Goal: Transaction & Acquisition: Purchase product/service

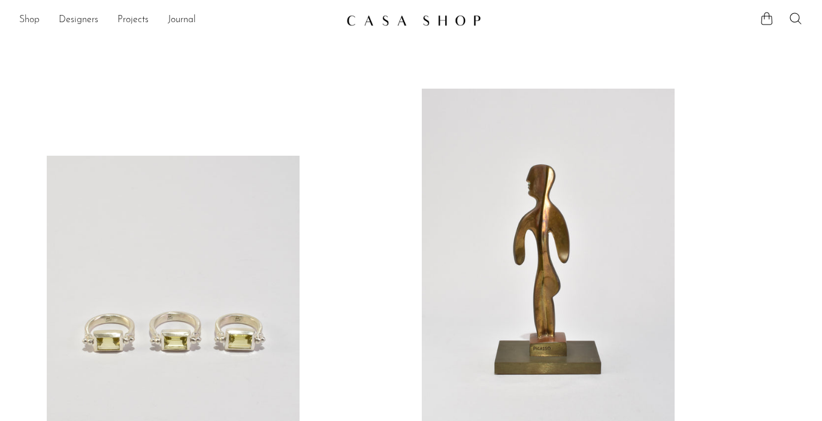
click at [32, 18] on link "Shop" at bounding box center [29, 21] width 20 height 16
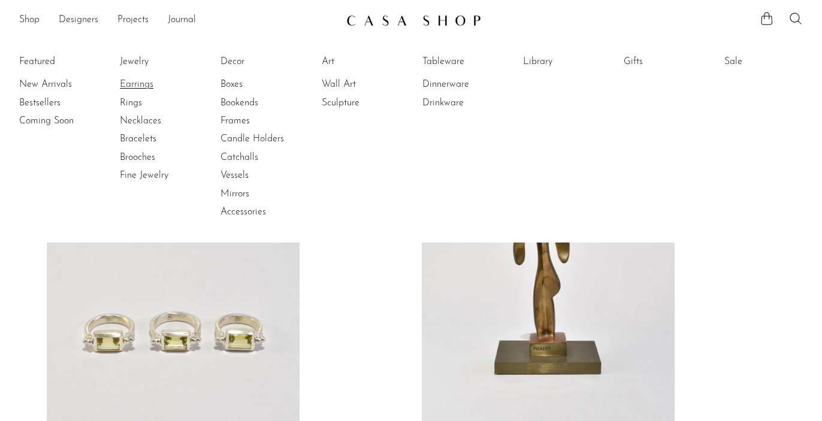
click at [128, 87] on link "Earrings" at bounding box center [165, 84] width 90 height 13
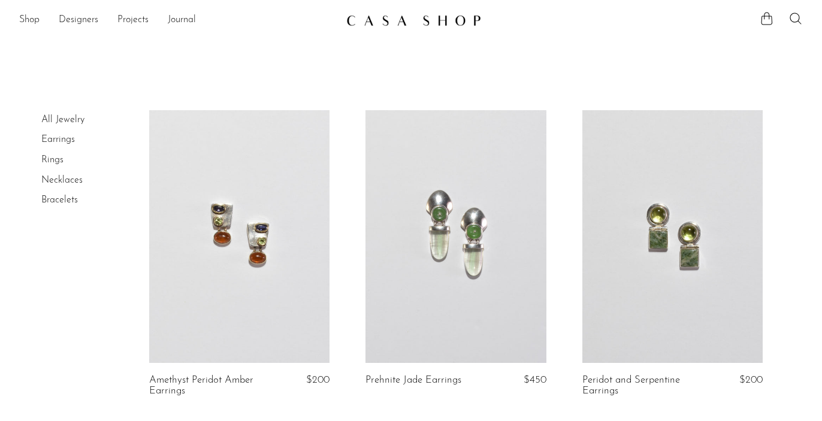
click at [470, 280] on link at bounding box center [455, 236] width 181 height 253
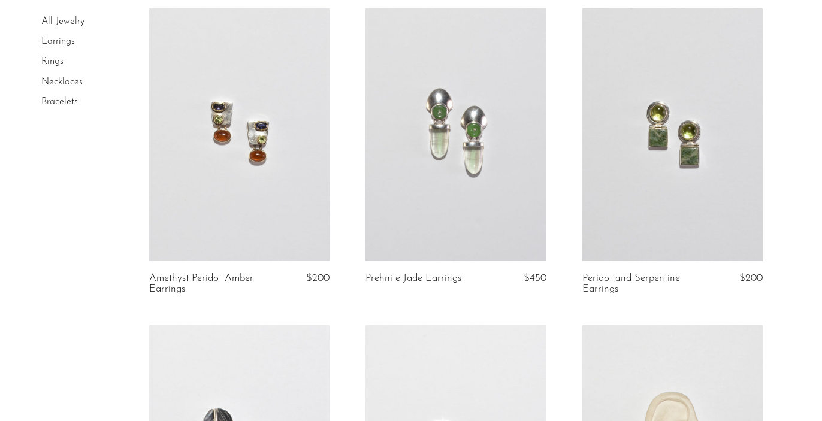
scroll to position [347, 0]
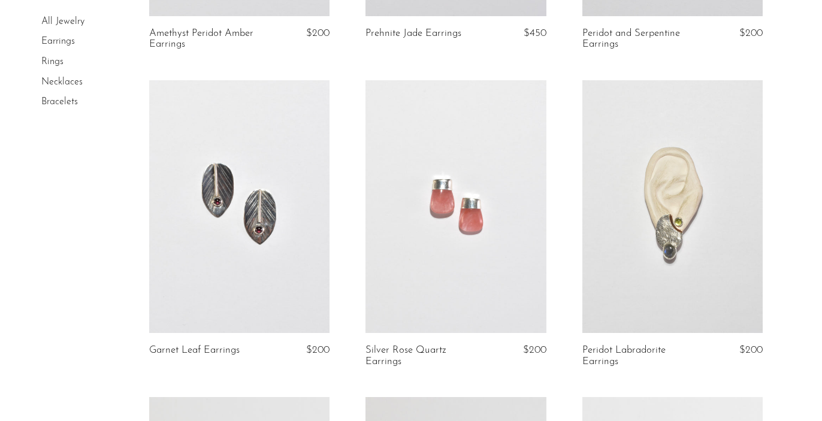
click at [676, 223] on link at bounding box center [672, 206] width 181 height 253
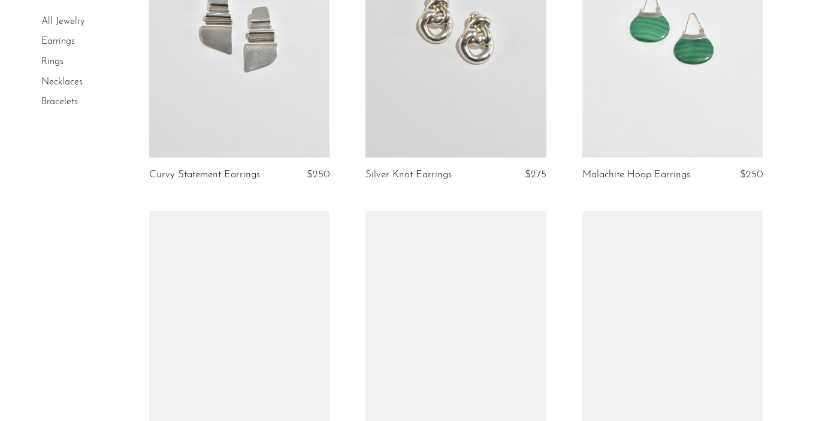
scroll to position [1083, 0]
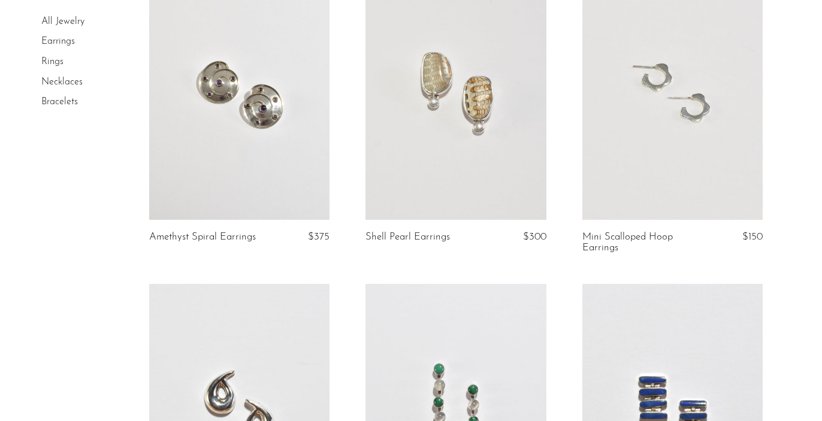
click at [484, 98] on link at bounding box center [455, 93] width 181 height 253
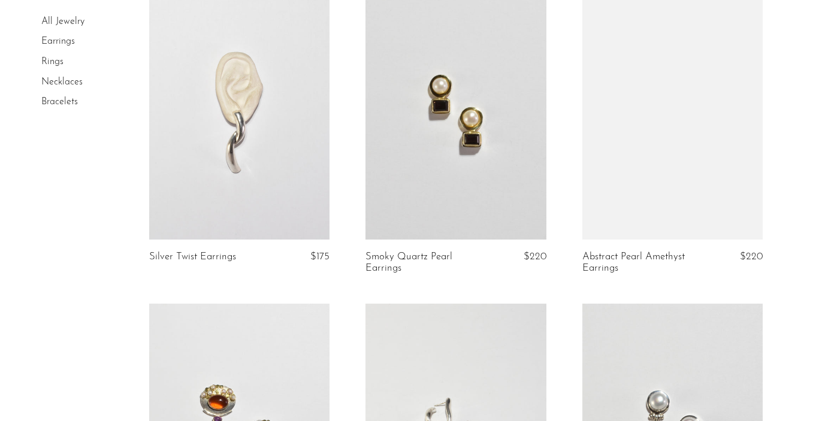
scroll to position [3610, 0]
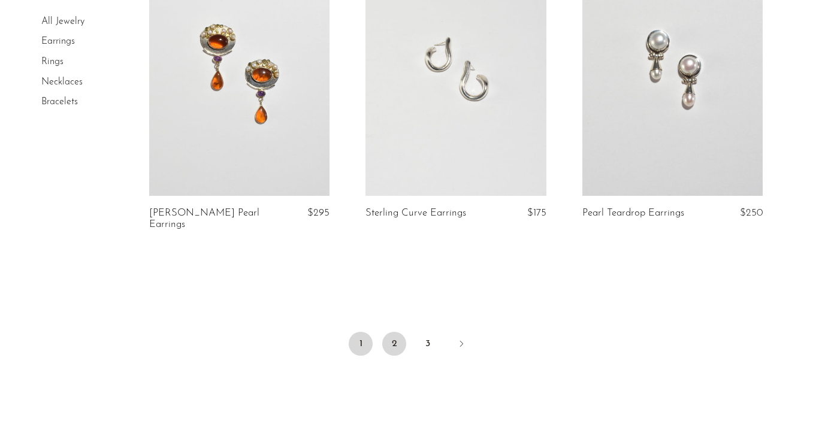
click at [395, 348] on link "2" at bounding box center [394, 344] width 24 height 24
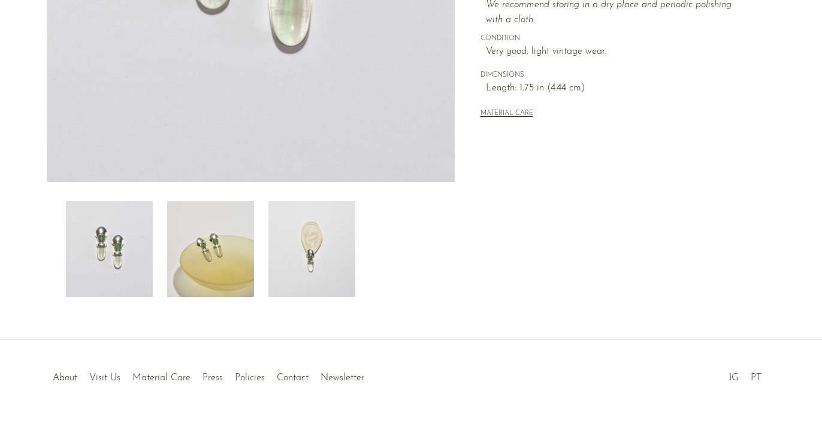
scroll to position [358, 0]
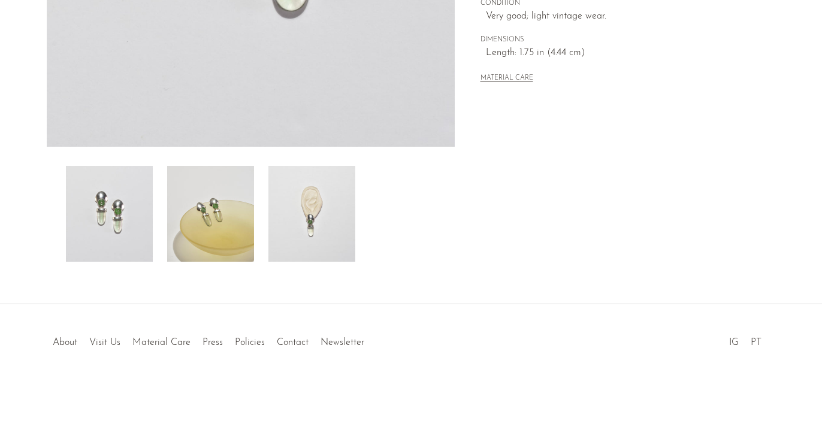
click at [218, 212] on img at bounding box center [210, 214] width 87 height 96
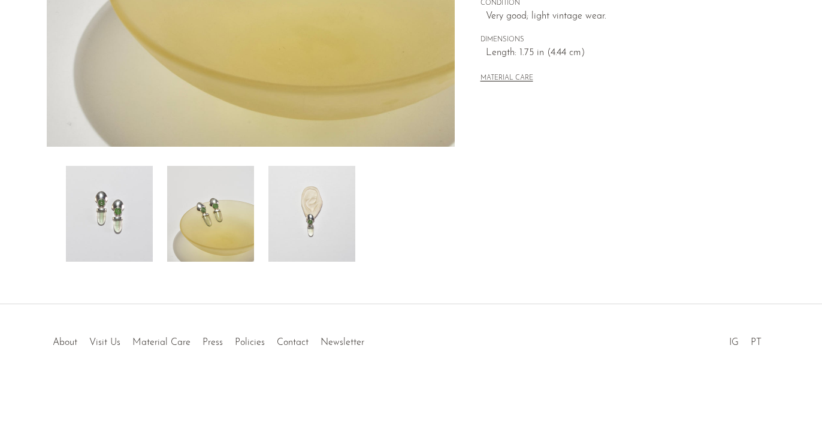
click at [312, 231] on img at bounding box center [311, 214] width 87 height 96
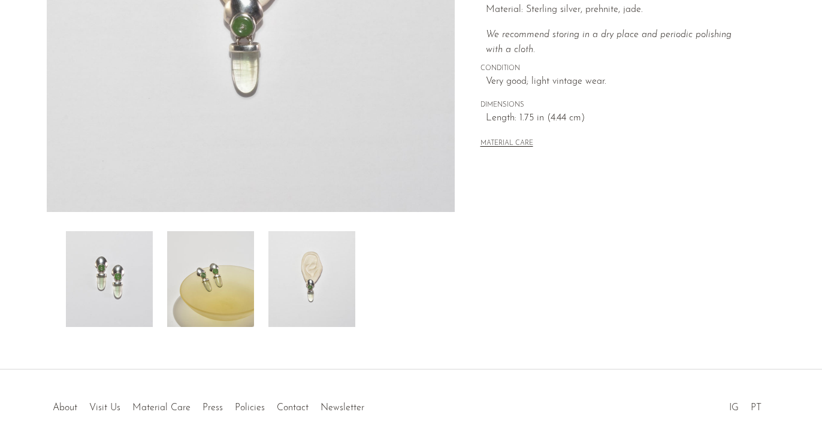
scroll to position [111, 0]
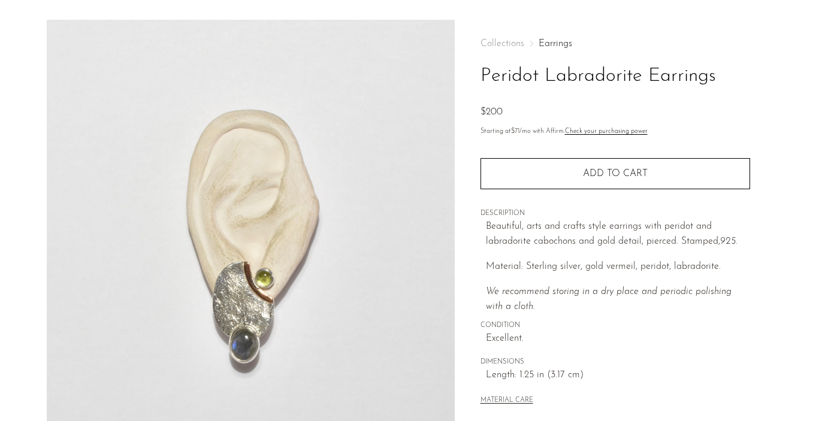
scroll to position [359, 0]
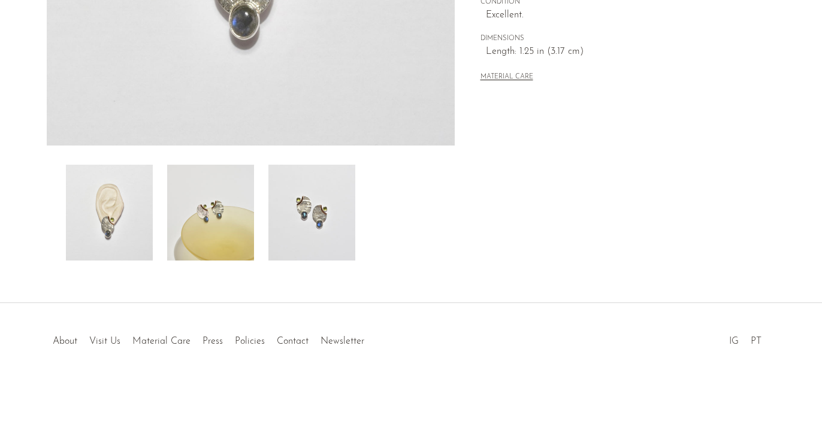
click at [324, 221] on img at bounding box center [311, 213] width 87 height 96
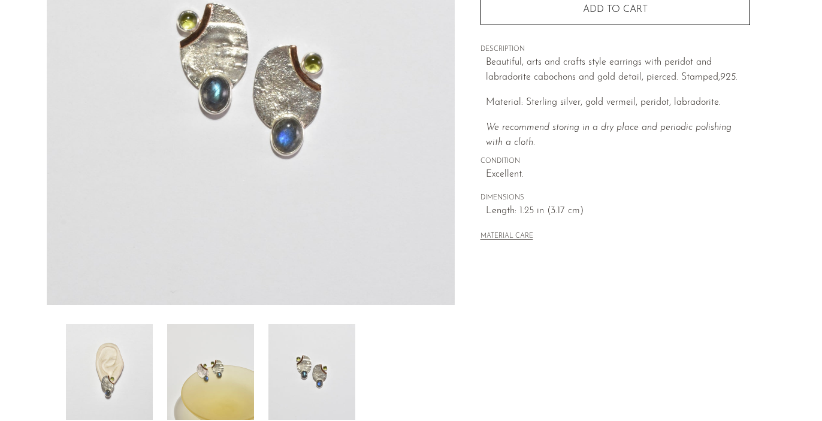
scroll to position [90, 0]
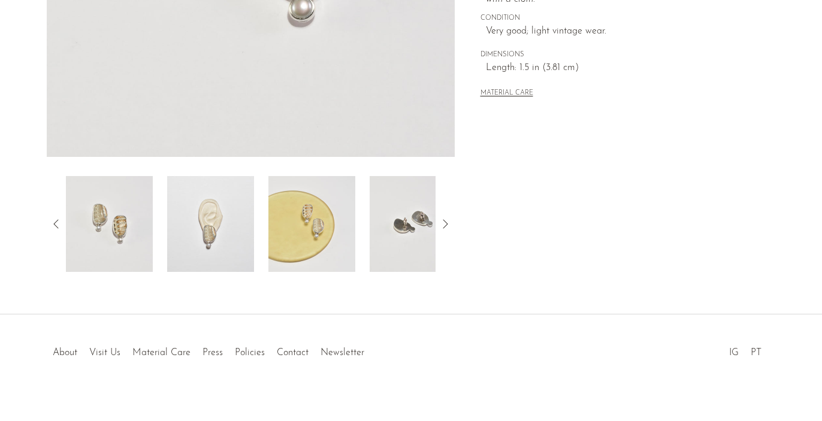
scroll to position [359, 0]
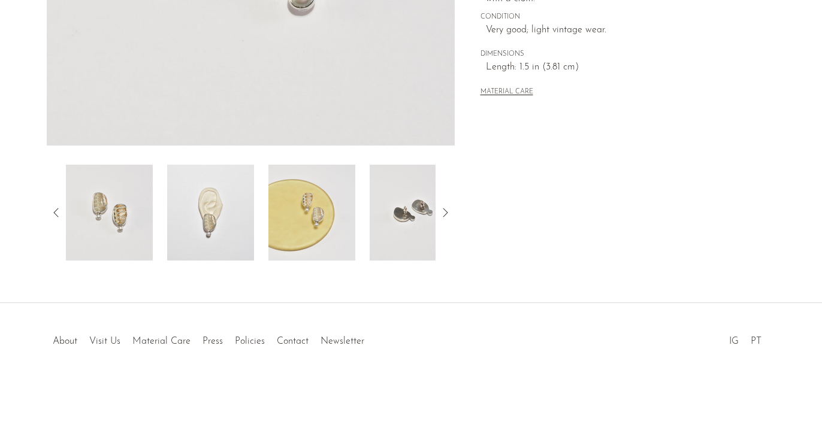
click at [245, 199] on img at bounding box center [210, 213] width 87 height 96
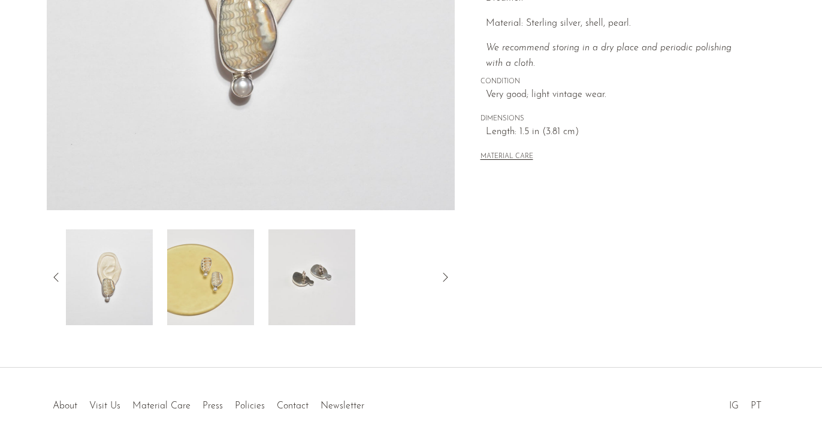
scroll to position [234, 0]
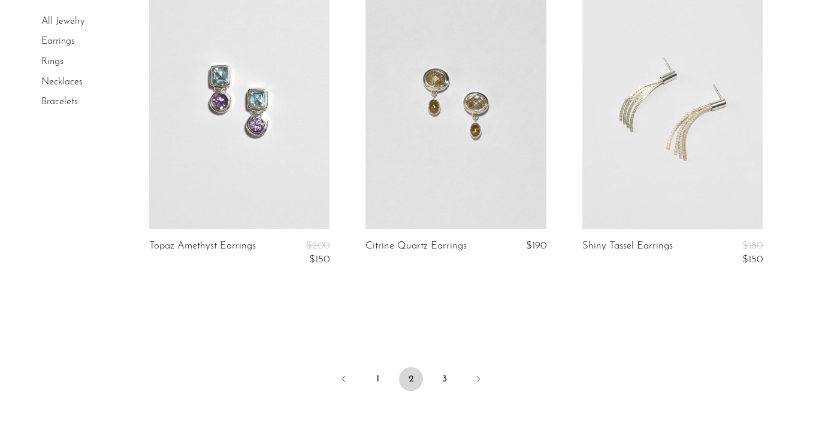
scroll to position [3681, 0]
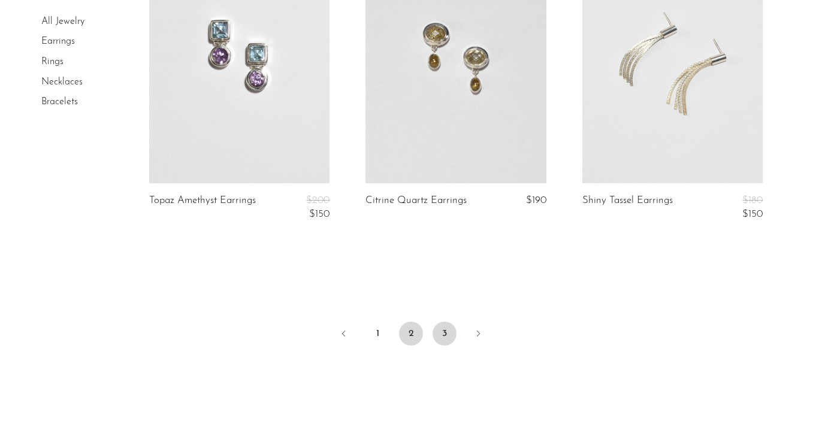
click at [448, 328] on link "3" at bounding box center [445, 334] width 24 height 24
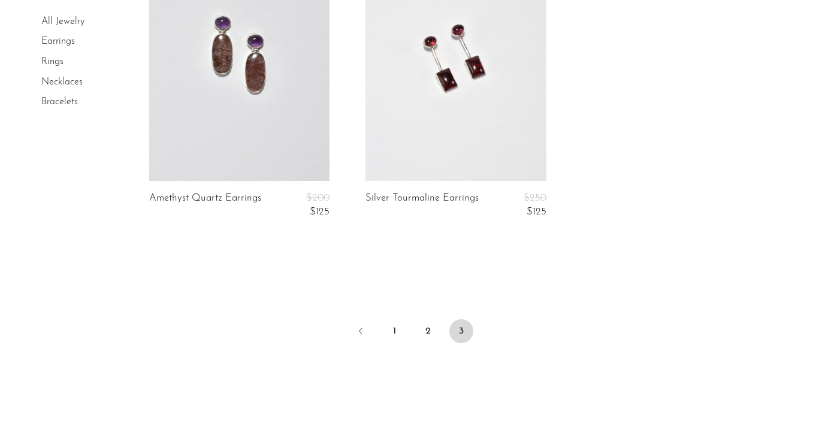
scroll to position [827, 0]
